Goal: Task Accomplishment & Management: Manage account settings

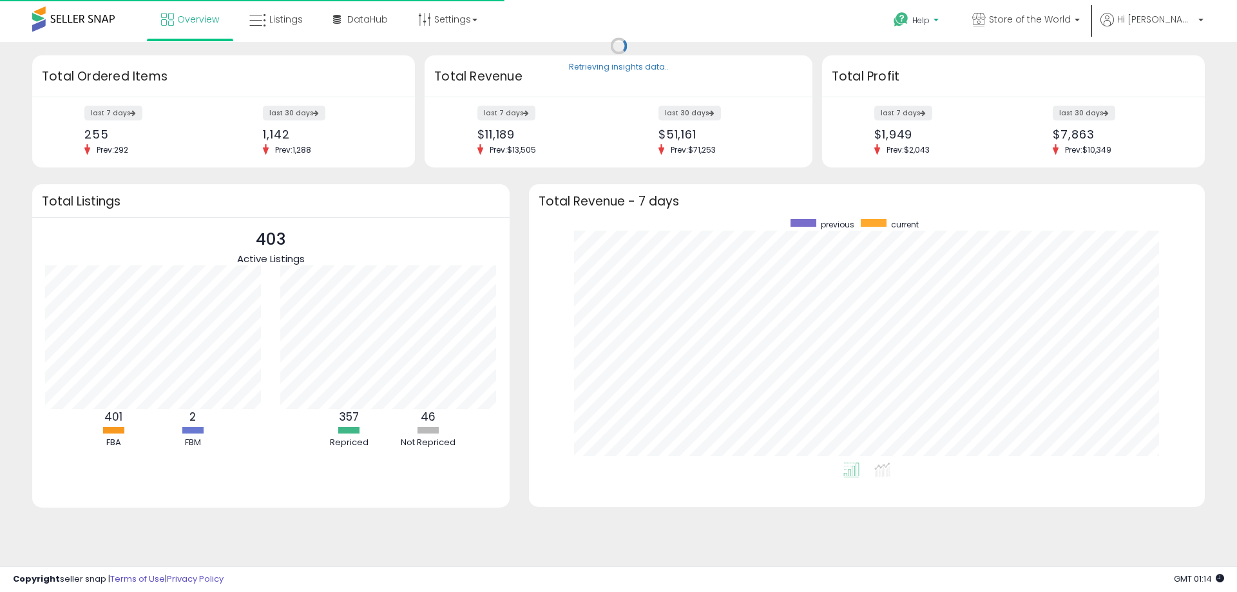
scroll to position [244, 650]
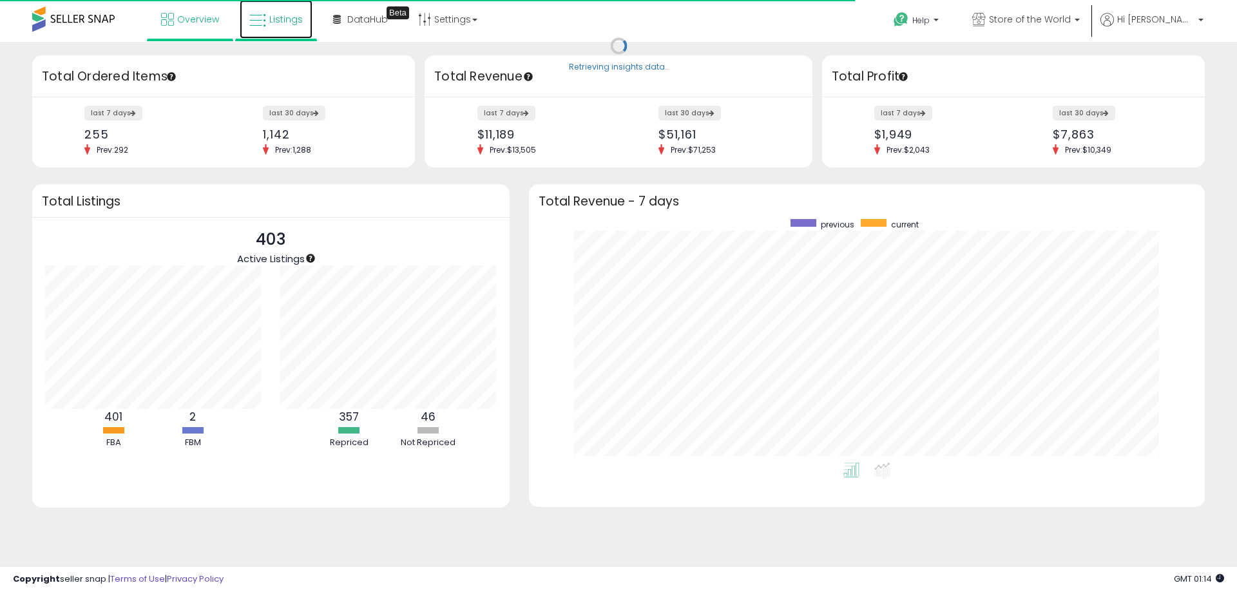
click at [288, 25] on span "Listings" at bounding box center [286, 19] width 34 height 13
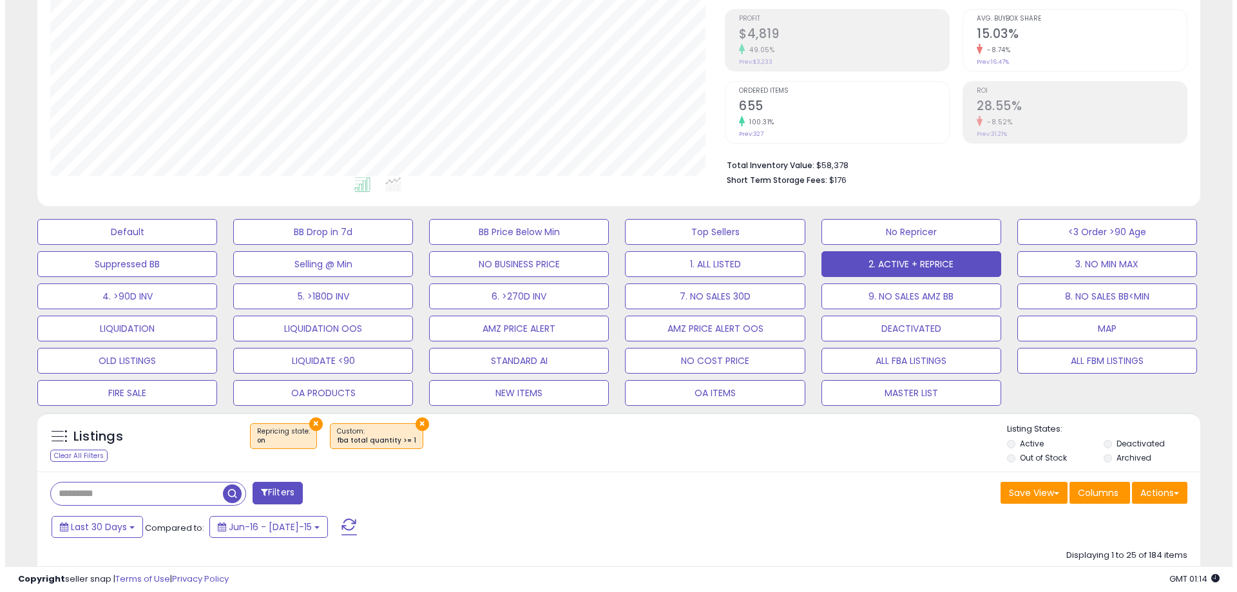
scroll to position [258, 0]
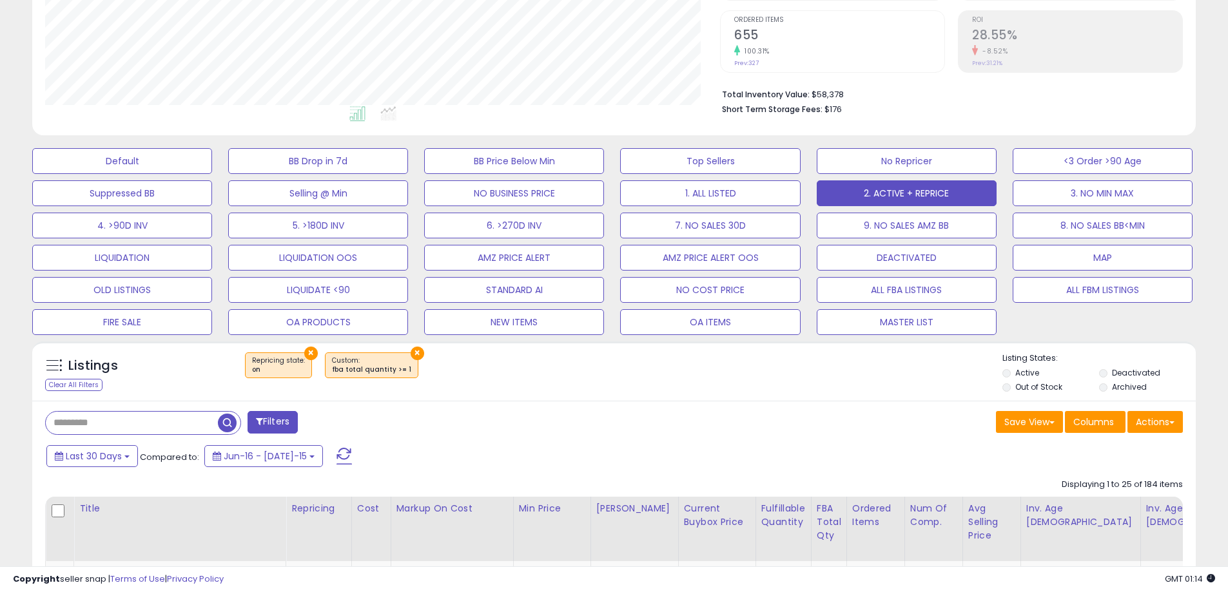
click at [169, 420] on input "text" at bounding box center [132, 423] width 172 height 23
paste input "**********"
type input "**********"
click at [341, 423] on span "button" at bounding box center [338, 423] width 19 height 19
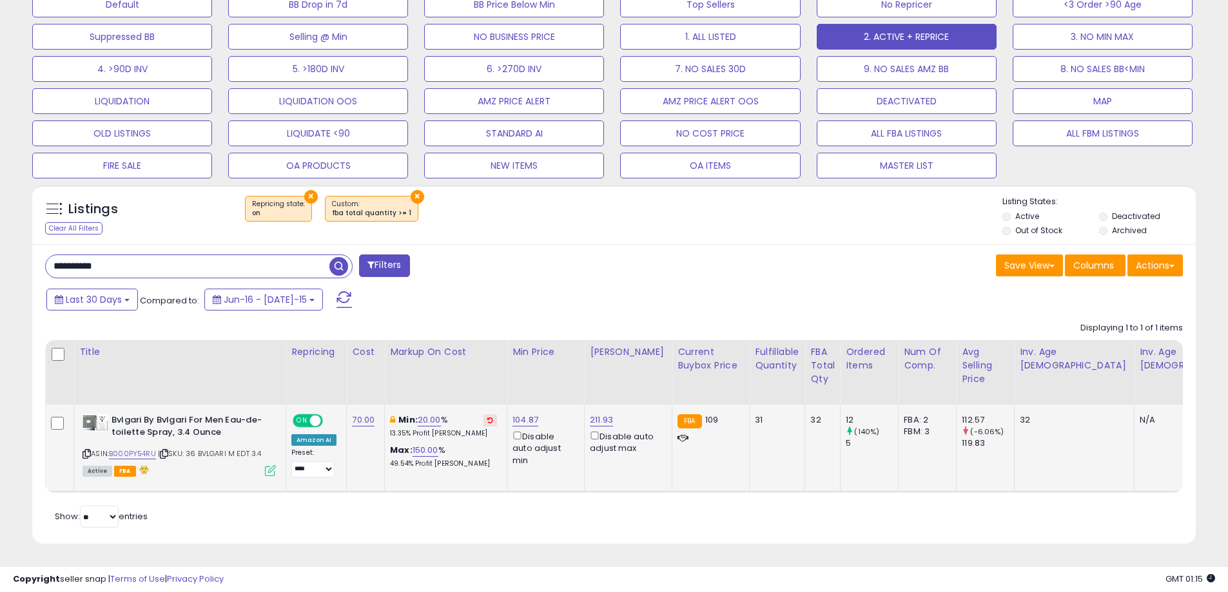
scroll to position [264, 675]
click at [419, 444] on link "150.00" at bounding box center [425, 450] width 26 height 13
drag, startPoint x: 407, startPoint y: 394, endPoint x: 168, endPoint y: 354, distance: 242.3
click at [168, 354] on table "Title Repricing" at bounding box center [935, 416] width 1780 height 153
type input "**"
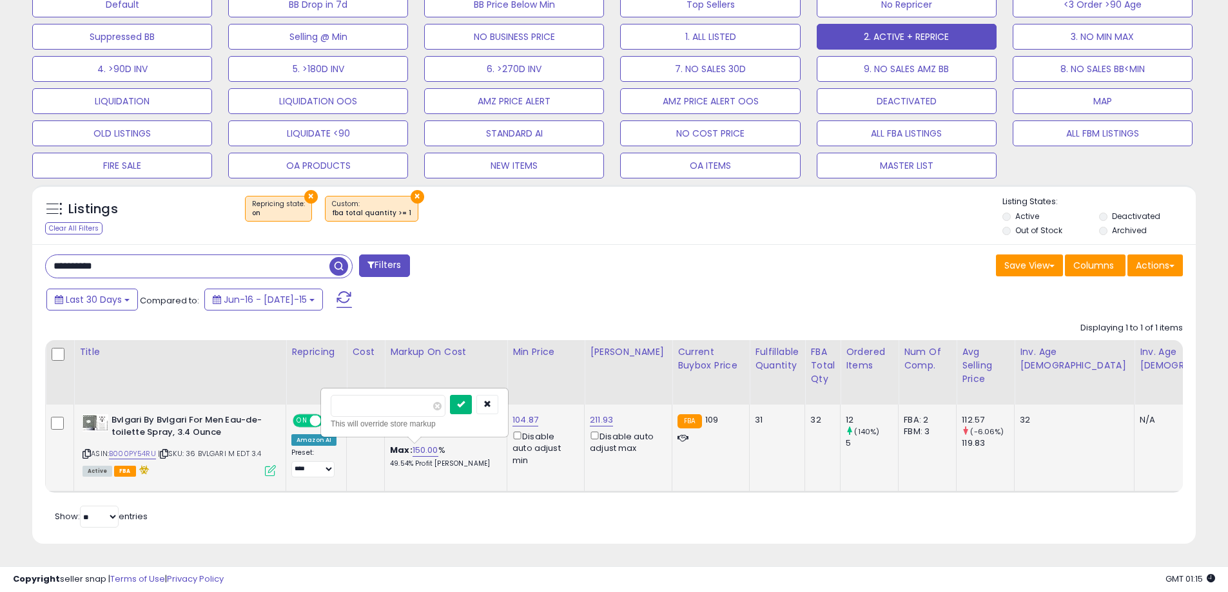
click at [472, 404] on button "submit" at bounding box center [461, 404] width 22 height 19
click at [603, 405] on td "154.28 Disable auto adjust max" at bounding box center [628, 448] width 88 height 87
click at [604, 414] on link "154.28" at bounding box center [603, 420] width 26 height 13
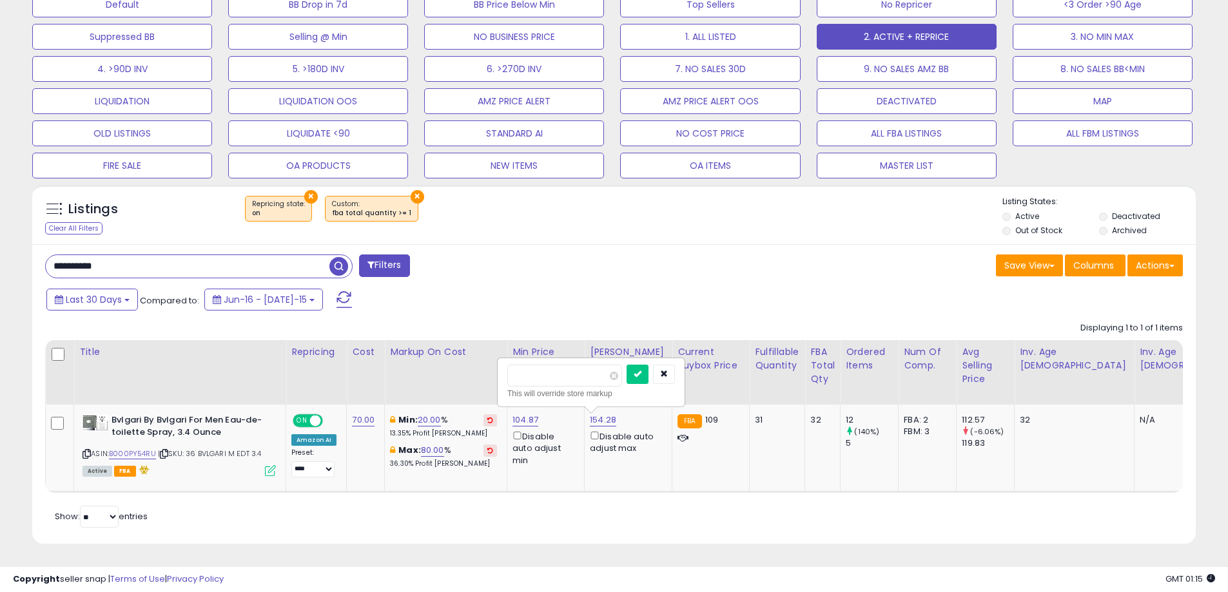
drag, startPoint x: 410, startPoint y: 343, endPoint x: 354, endPoint y: 330, distance: 58.3
click at [355, 340] on table "Title Repricing" at bounding box center [935, 416] width 1780 height 153
type input "***"
click at [648, 365] on button "submit" at bounding box center [637, 374] width 22 height 19
click at [590, 414] on link "115.00" at bounding box center [601, 420] width 23 height 13
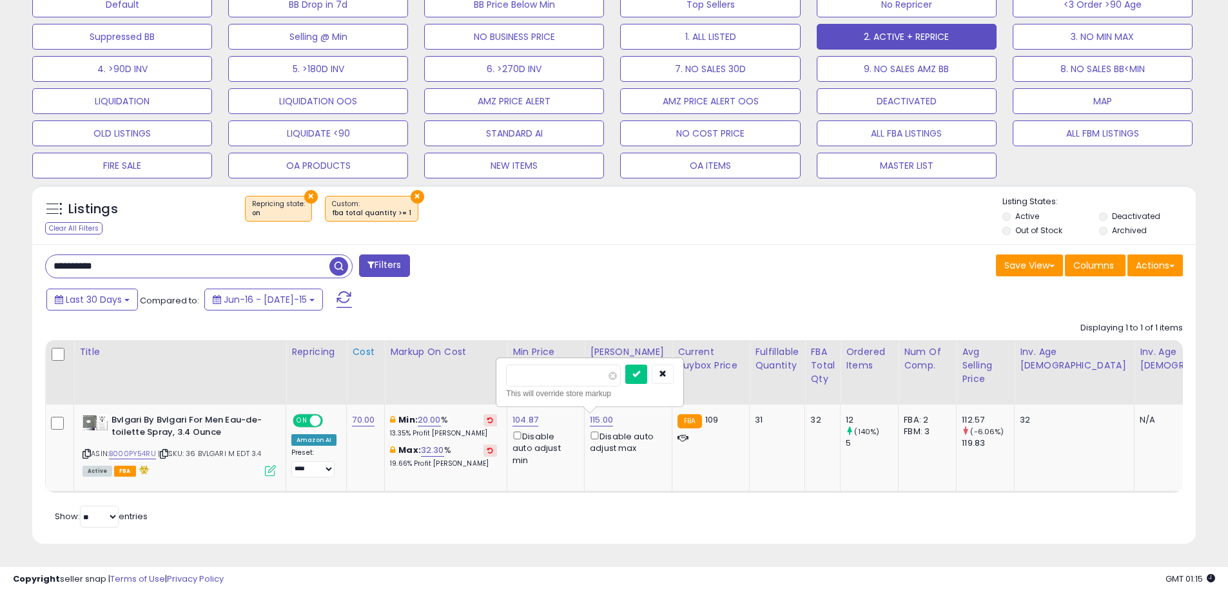
drag, startPoint x: 581, startPoint y: 367, endPoint x: 376, endPoint y: 340, distance: 207.3
click at [376, 340] on table "Title Repricing" at bounding box center [935, 416] width 1780 height 153
type input "***"
click at [640, 370] on icon "submit" at bounding box center [636, 374] width 8 height 8
click at [524, 414] on link "104.87" at bounding box center [525, 420] width 26 height 13
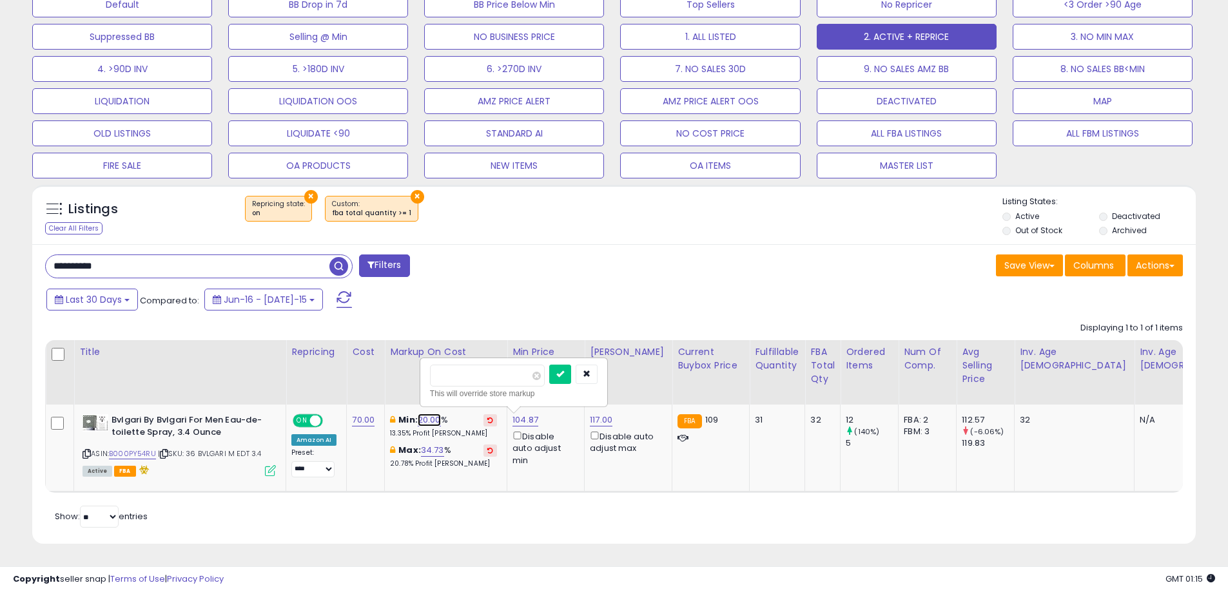
click at [427, 414] on link "20.00" at bounding box center [429, 420] width 23 height 13
click at [590, 370] on icon "button" at bounding box center [587, 374] width 8 height 8
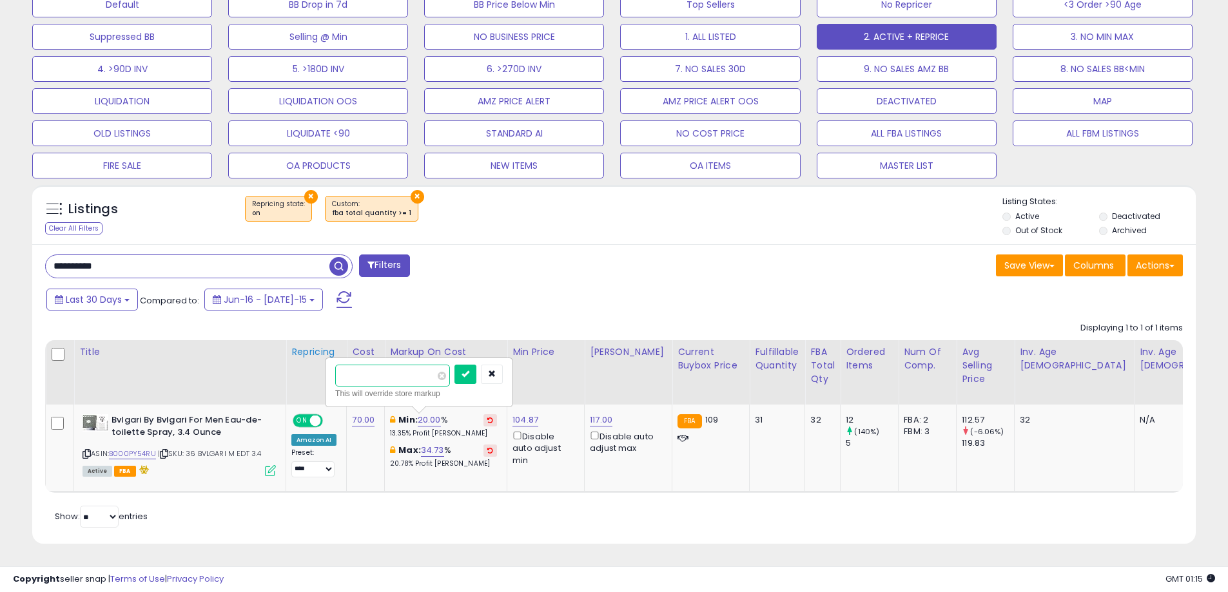
drag, startPoint x: 372, startPoint y: 361, endPoint x: 299, endPoint y: 356, distance: 73.0
click at [316, 358] on table "Title Repricing" at bounding box center [935, 416] width 1780 height 153
type input "**"
click at [469, 370] on icon "submit" at bounding box center [465, 374] width 8 height 8
click at [426, 405] on td "Min: 15.00 % 10.42% Profit [PERSON_NAME]: 34.73 % 20.78% Profit [PERSON_NAME]" at bounding box center [446, 448] width 122 height 87
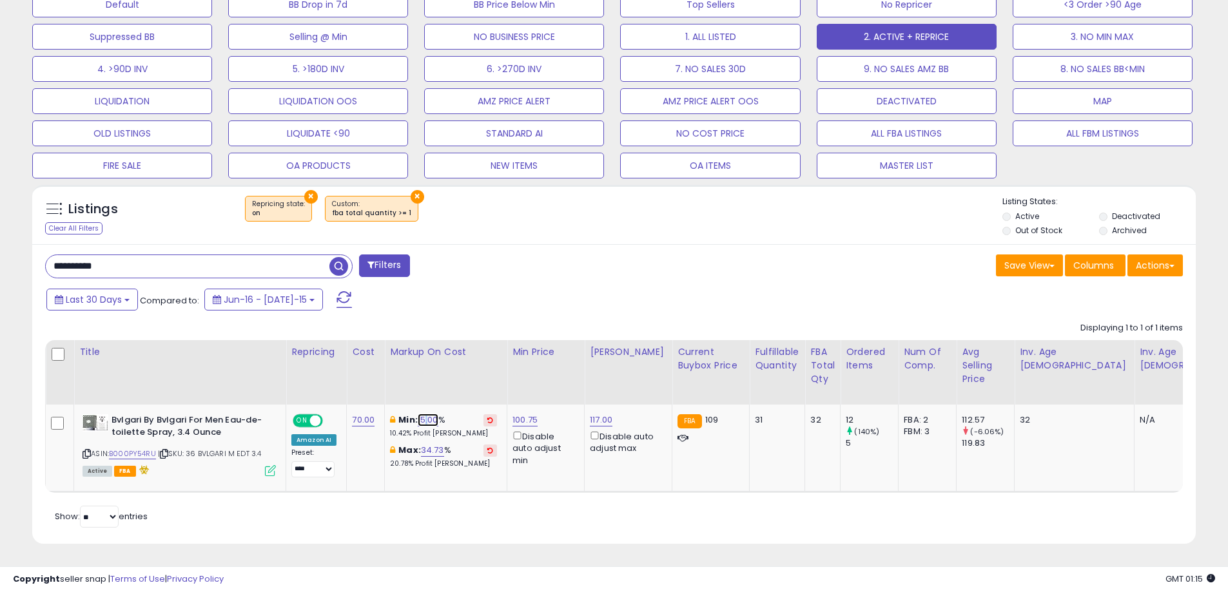
click at [425, 414] on link "15.00" at bounding box center [428, 420] width 21 height 13
drag, startPoint x: 424, startPoint y: 365, endPoint x: 193, endPoint y: 334, distance: 232.8
click at [193, 340] on table "Title Repricing" at bounding box center [935, 416] width 1780 height 153
type input "**"
click at [468, 370] on icon "submit" at bounding box center [464, 374] width 8 height 8
